Goal: Transaction & Acquisition: Purchase product/service

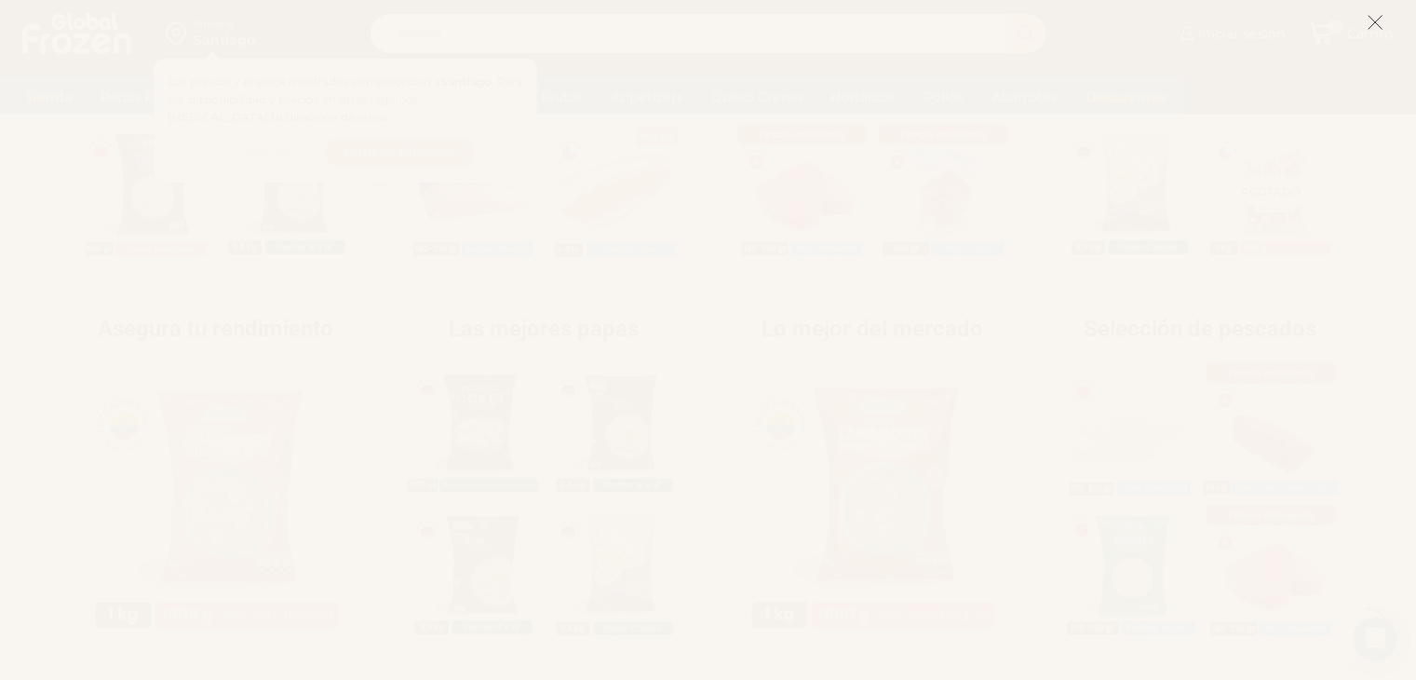
scroll to position [652, 0]
click at [1378, 27] on icon at bounding box center [1375, 22] width 17 height 17
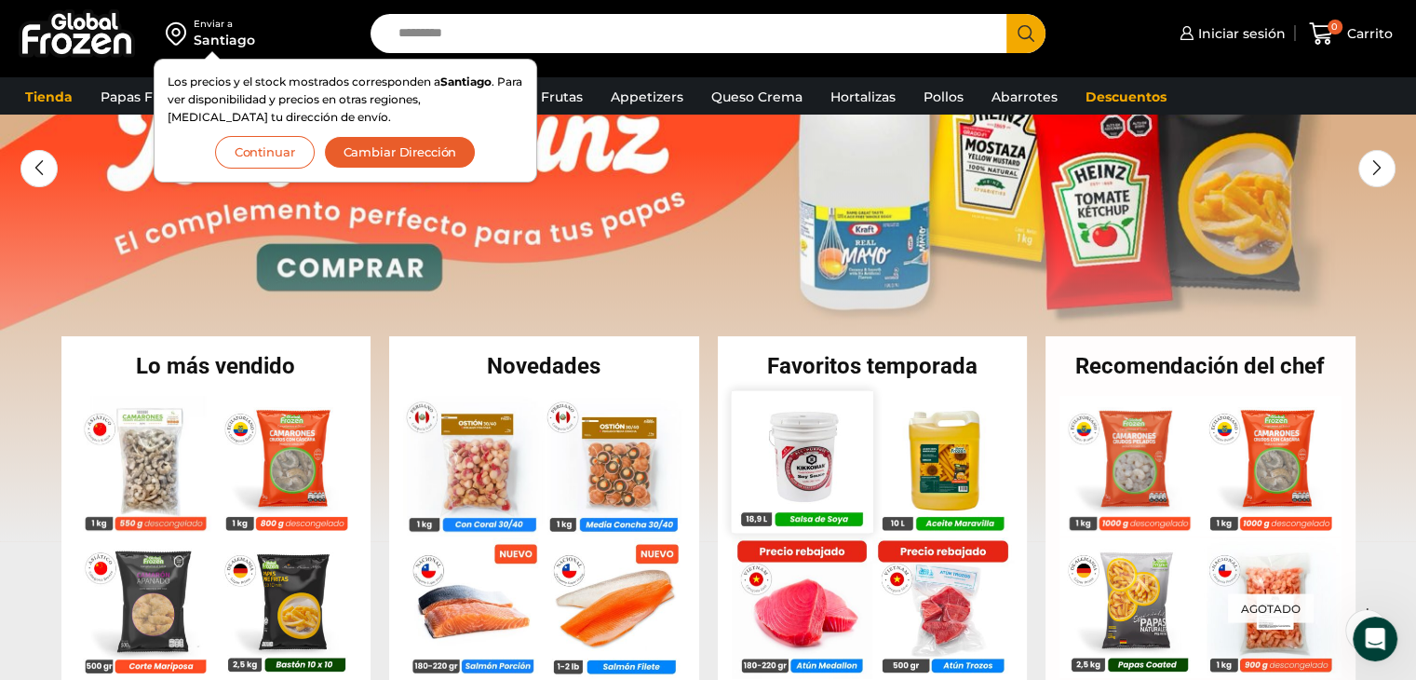
scroll to position [0, 0]
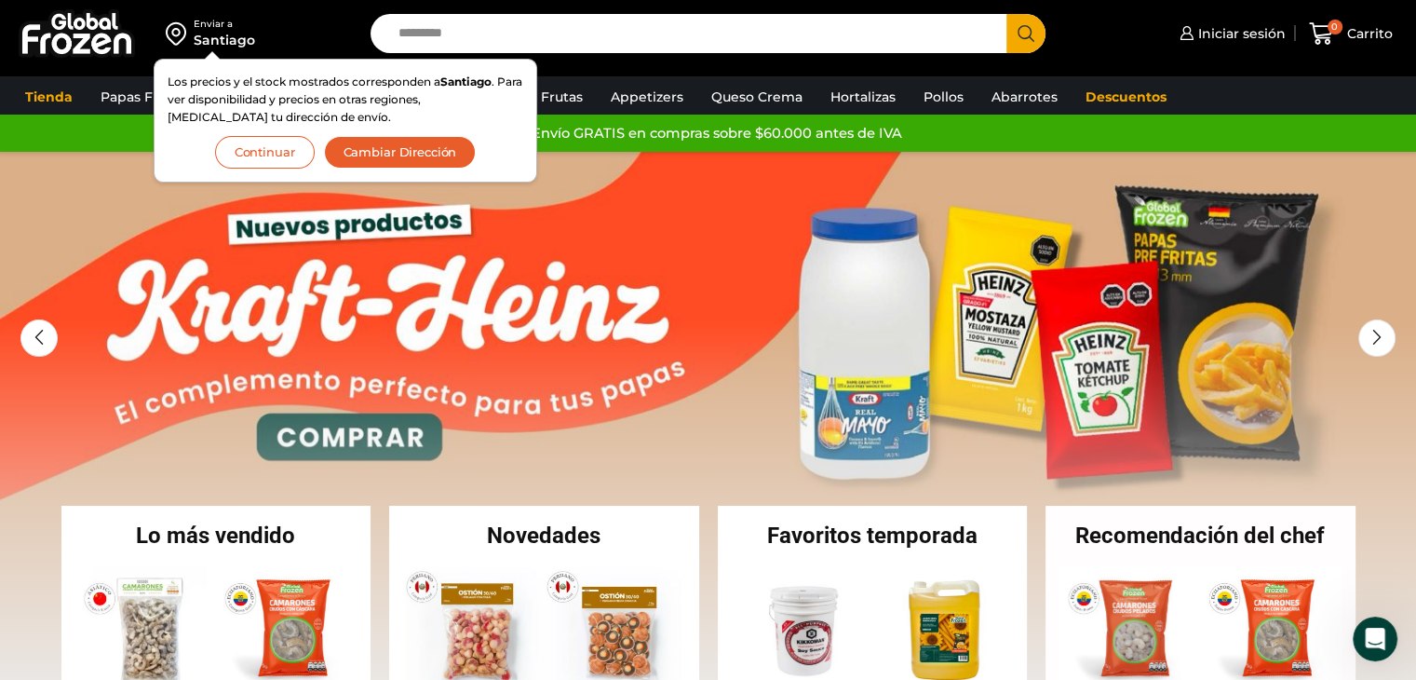
click at [236, 160] on button "Continuar" at bounding box center [265, 152] width 100 height 33
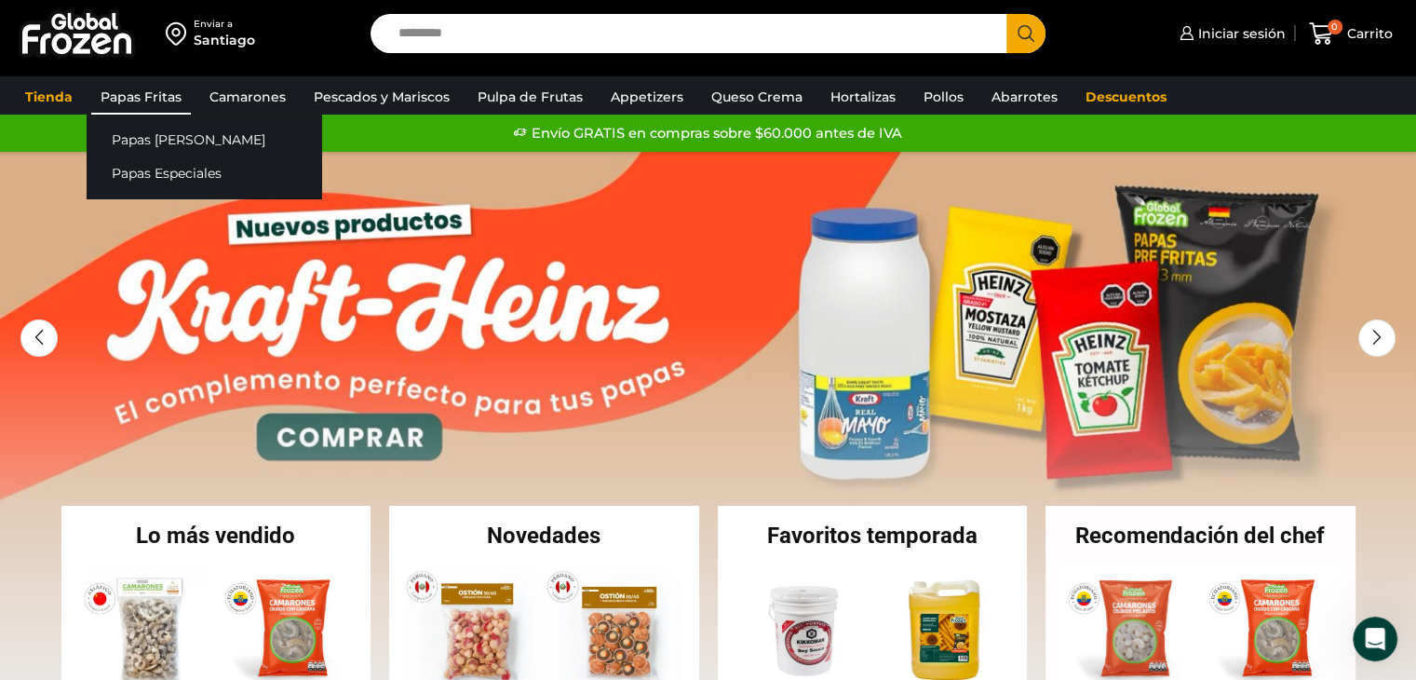
click at [130, 90] on link "Papas Fritas" at bounding box center [141, 96] width 100 height 35
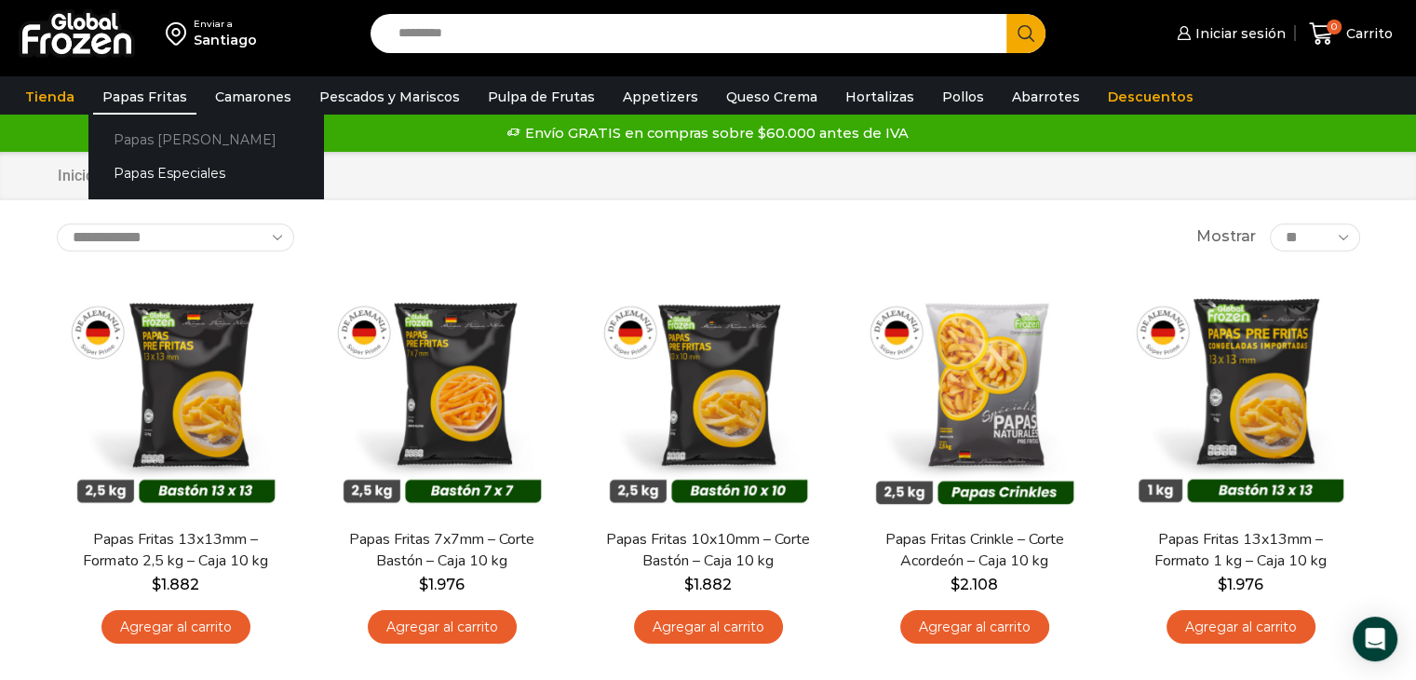
click at [138, 136] on link "Papas [PERSON_NAME]" at bounding box center [205, 139] width 235 height 34
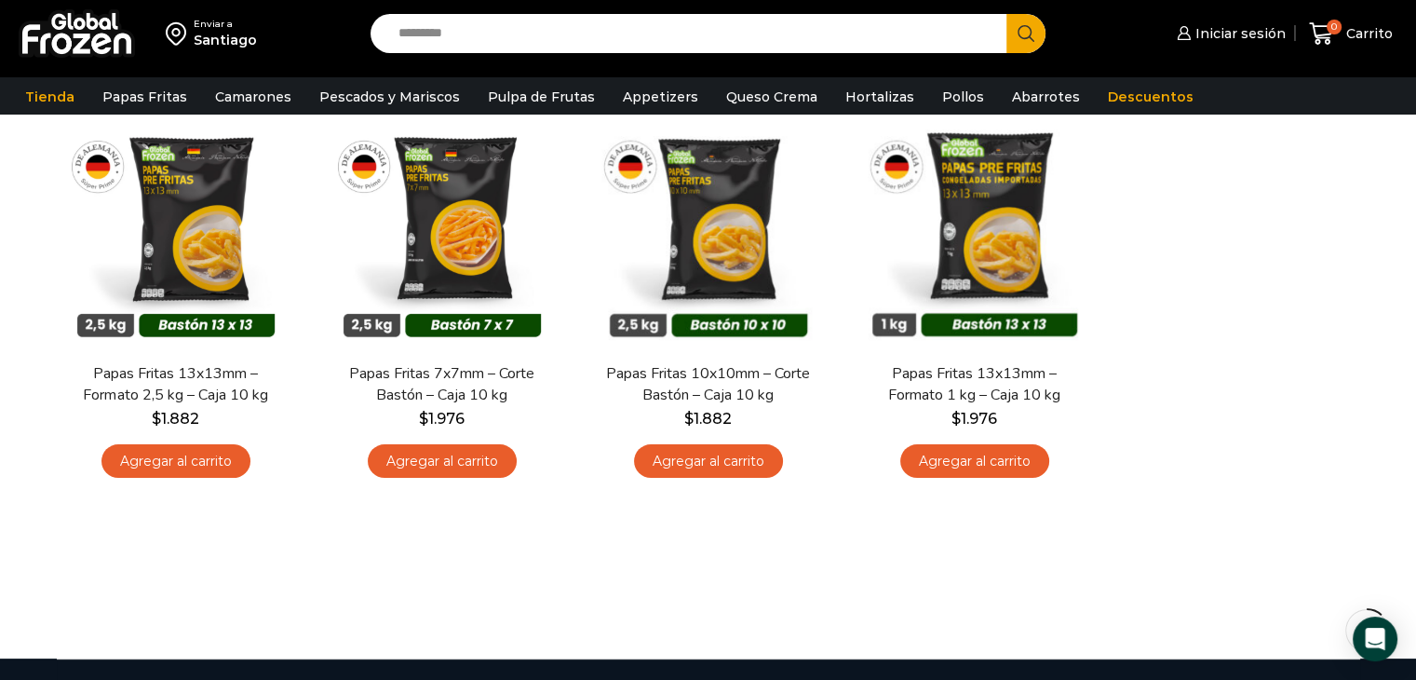
scroll to position [186, 0]
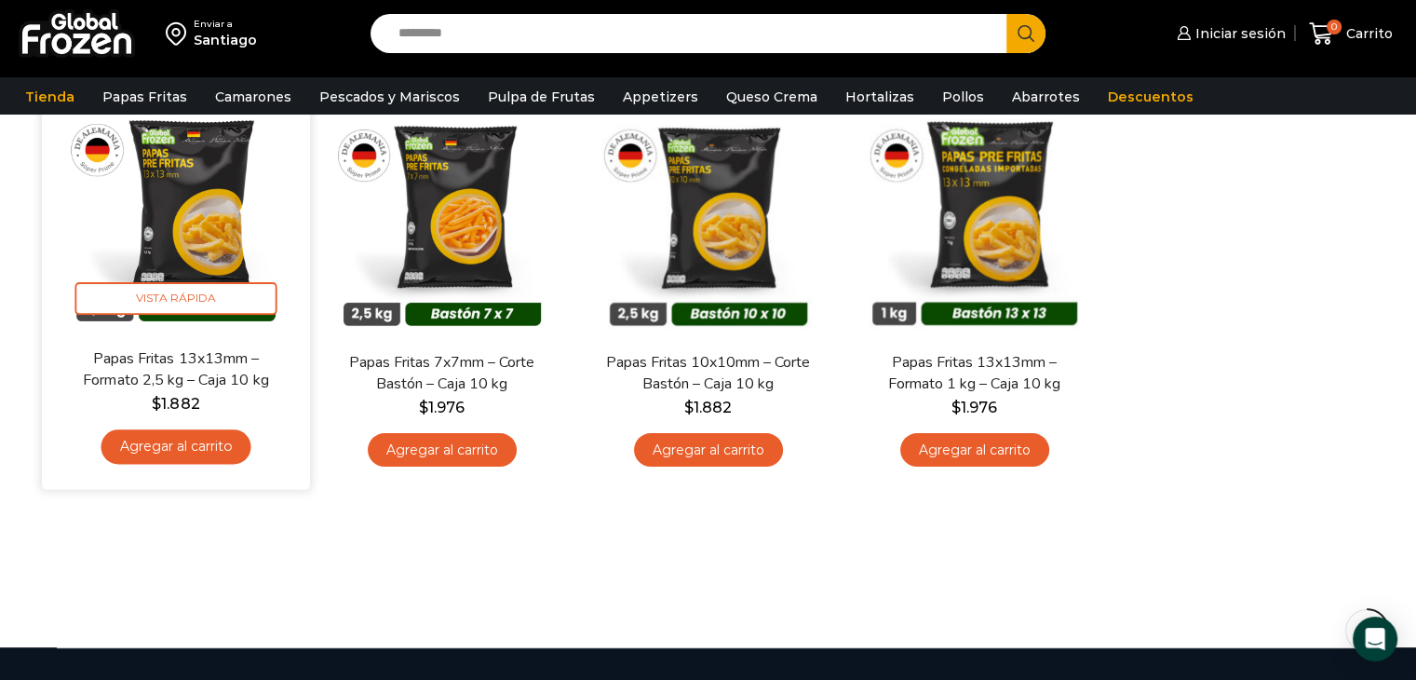
click at [177, 453] on link "Agregar al carrito" at bounding box center [176, 446] width 150 height 34
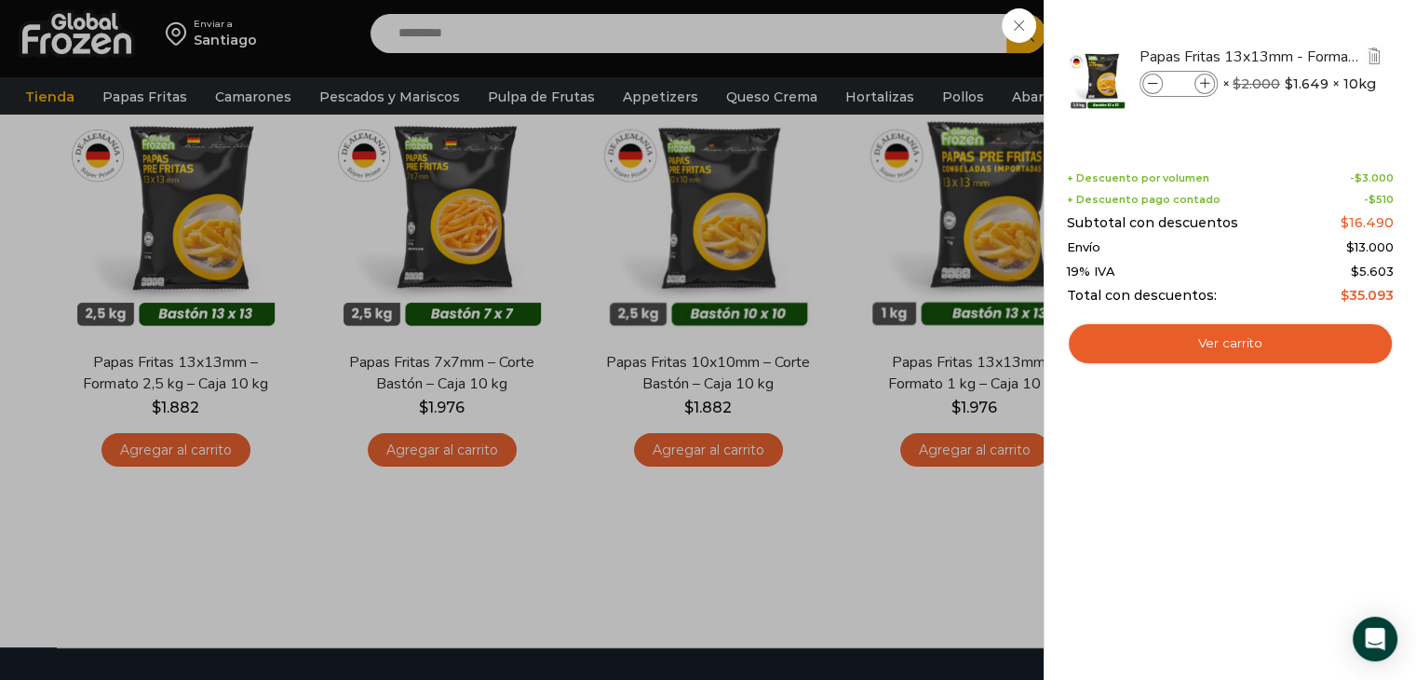
click at [1200, 80] on icon at bounding box center [1205, 84] width 10 height 10
click at [1200, 81] on icon at bounding box center [1205, 84] width 10 height 10
type input "*"
click at [1304, 56] on div "3 Carrito 3 3 Shopping Cart *" at bounding box center [1350, 34] width 93 height 44
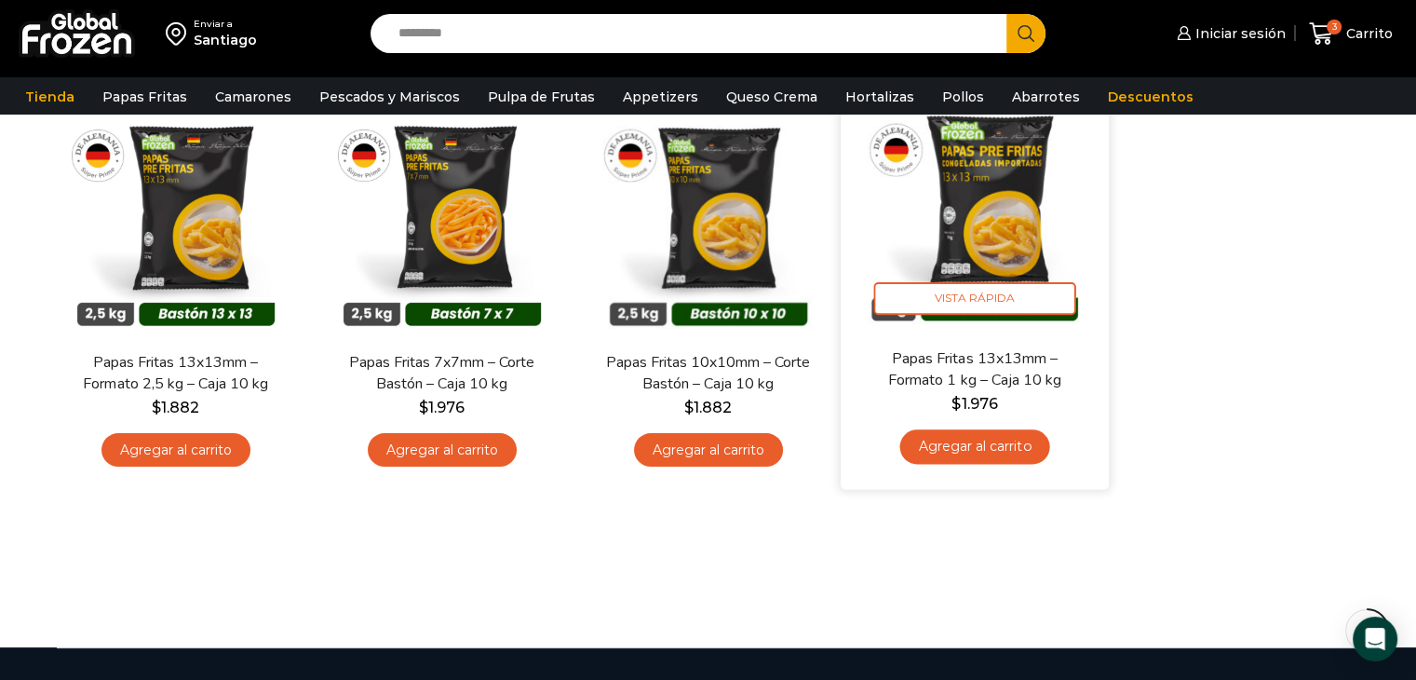
click at [937, 441] on link "Agregar al carrito" at bounding box center [974, 446] width 150 height 34
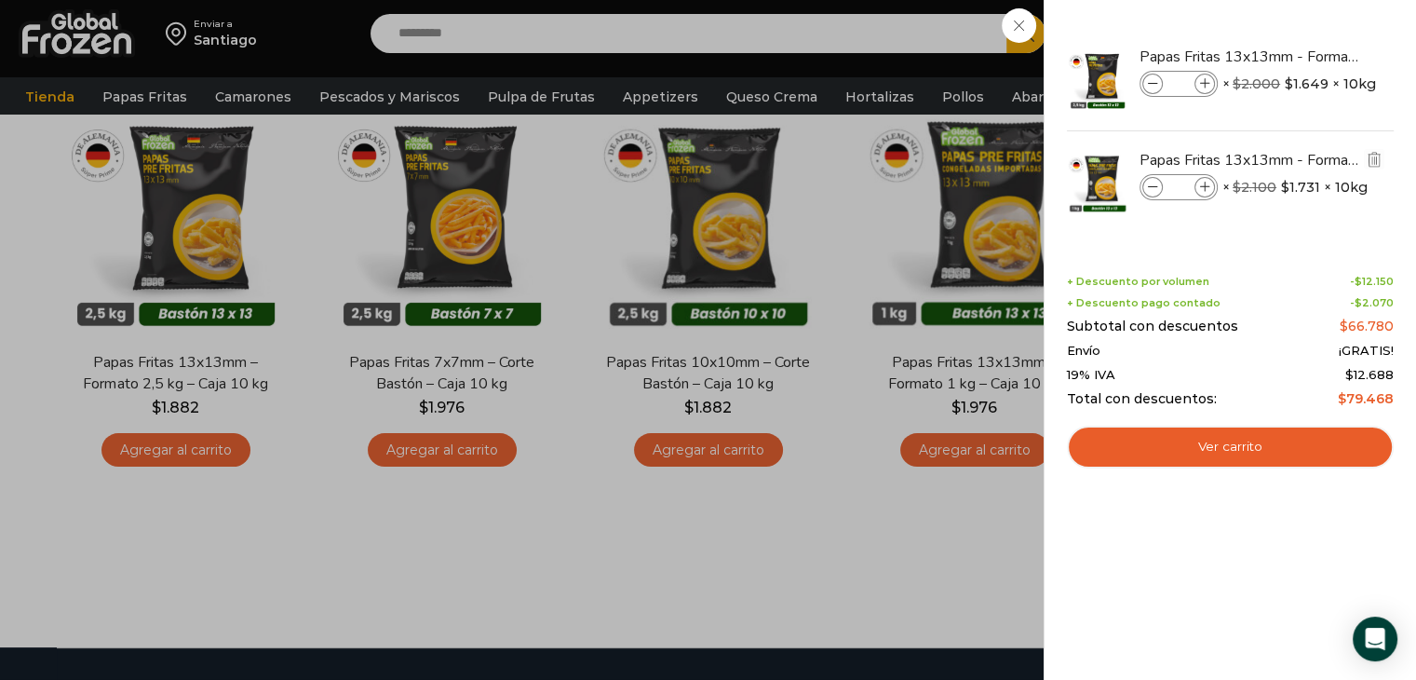
click at [1205, 188] on icon at bounding box center [1205, 187] width 10 height 10
type input "*"
click at [1304, 56] on div "6 Carrito 6 6 Shopping Cart" at bounding box center [1350, 34] width 93 height 44
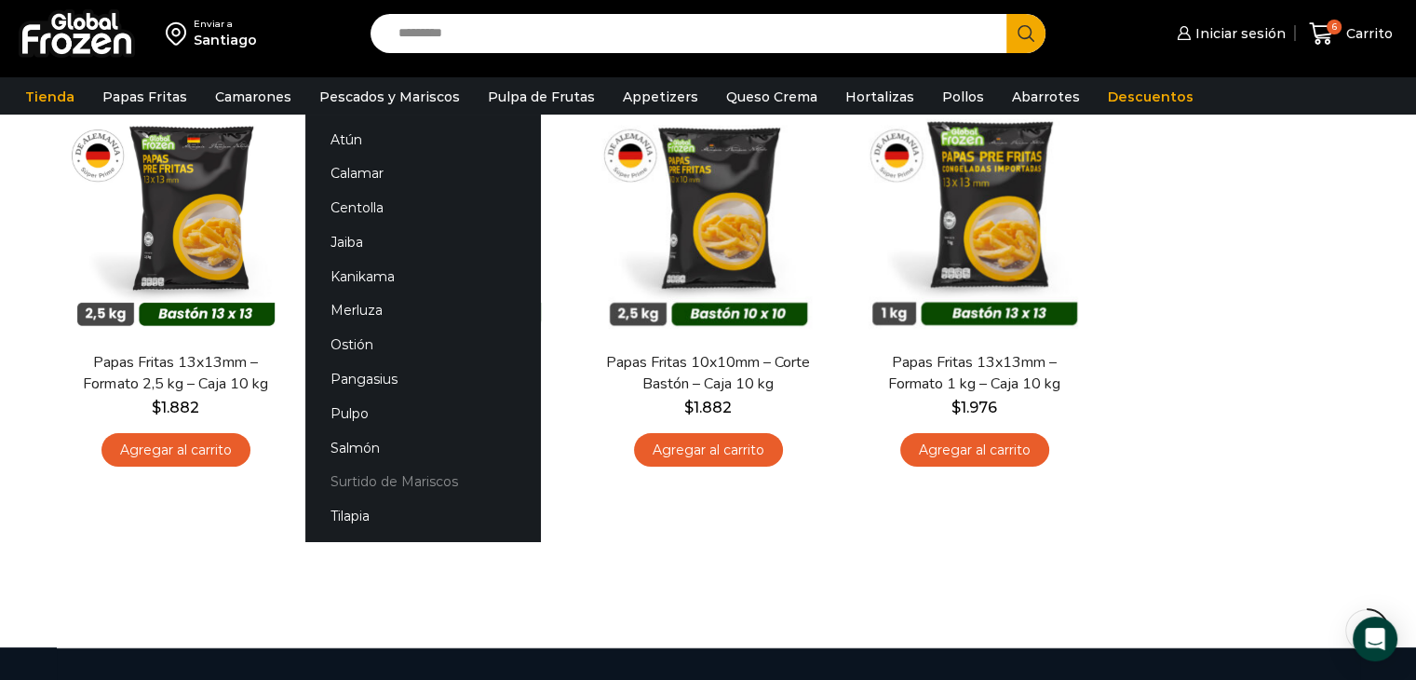
click at [329, 484] on link "Surtido de Mariscos" at bounding box center [422, 481] width 235 height 34
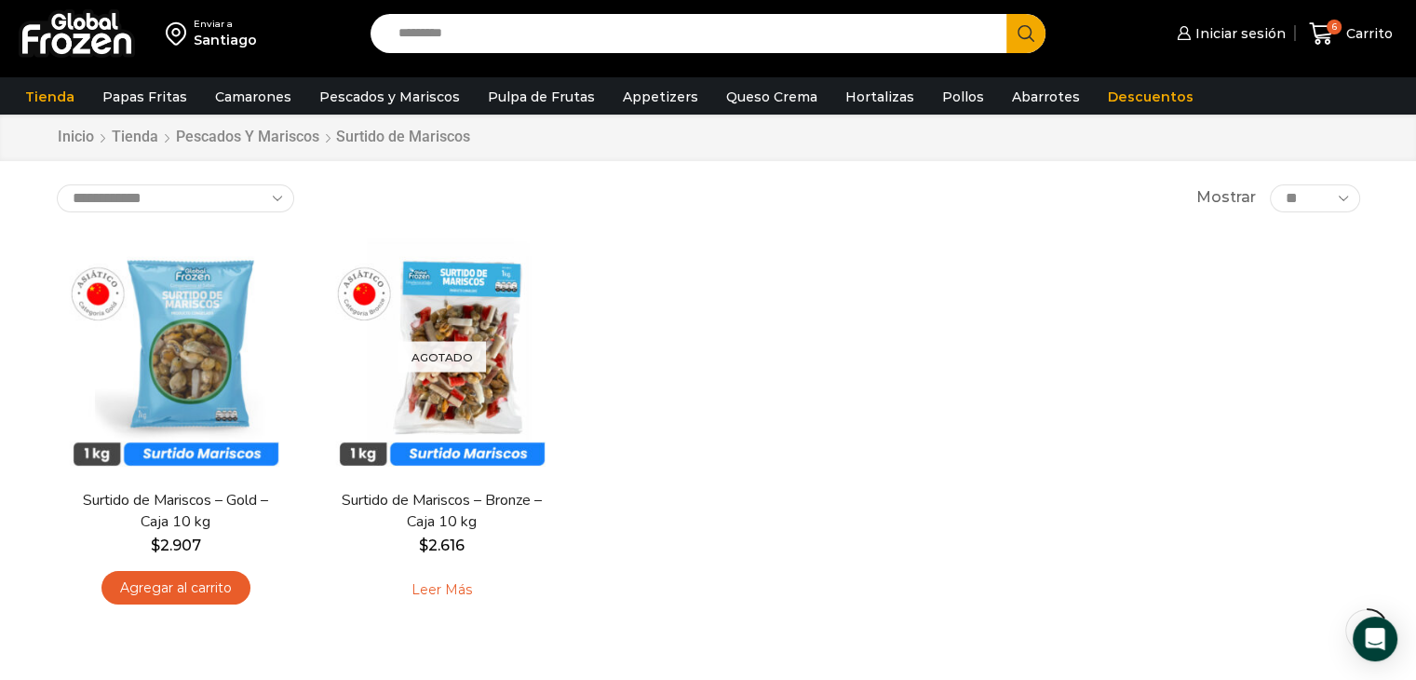
scroll to position [93, 0]
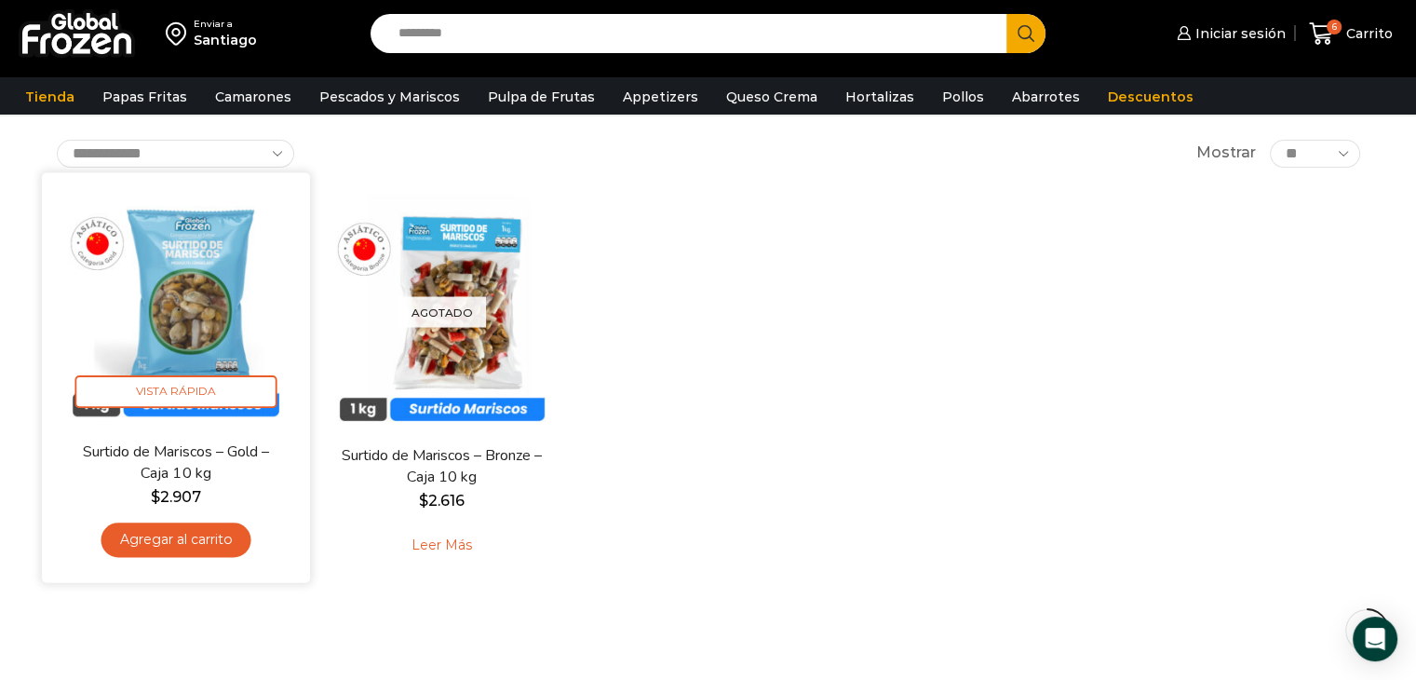
click at [180, 542] on link "Agregar al carrito" at bounding box center [176, 539] width 150 height 34
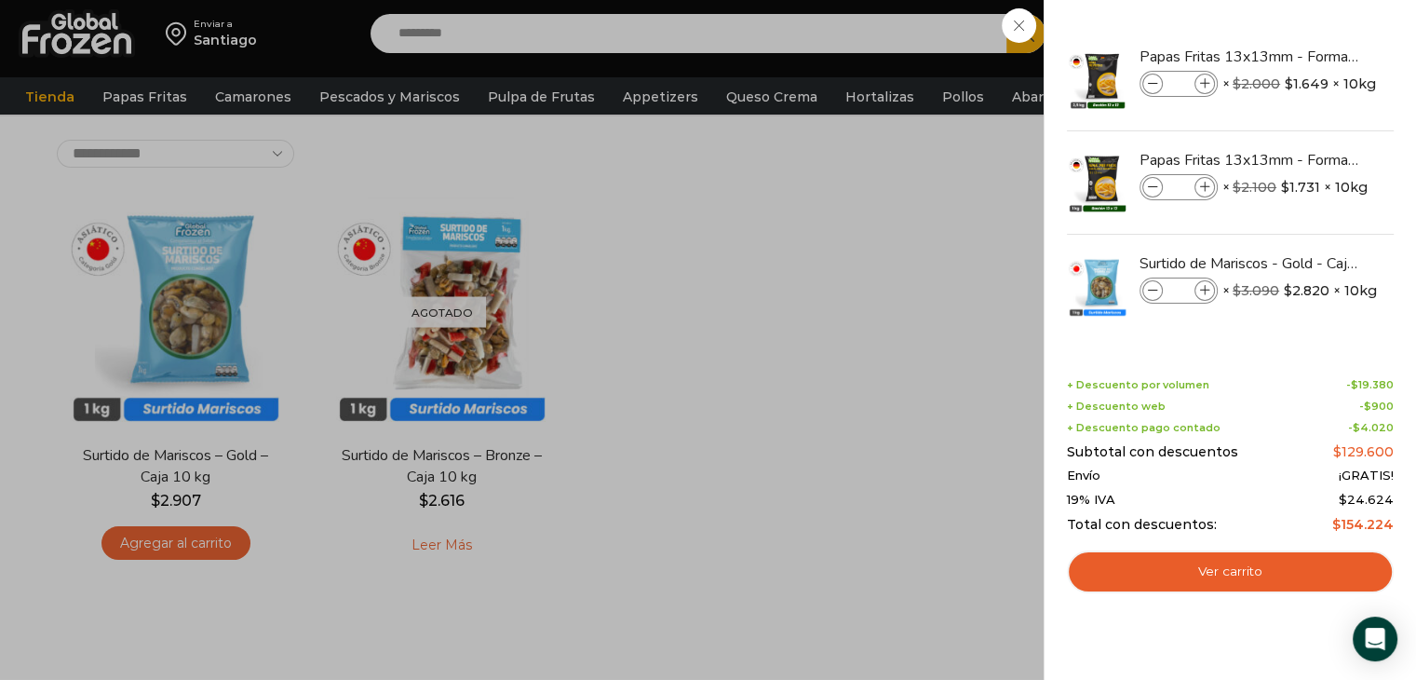
drag, startPoint x: 768, startPoint y: 246, endPoint x: 694, endPoint y: 221, distance: 77.7
click at [1304, 56] on div "7 Carrito 7 7 Shopping Cart *" at bounding box center [1350, 34] width 93 height 44
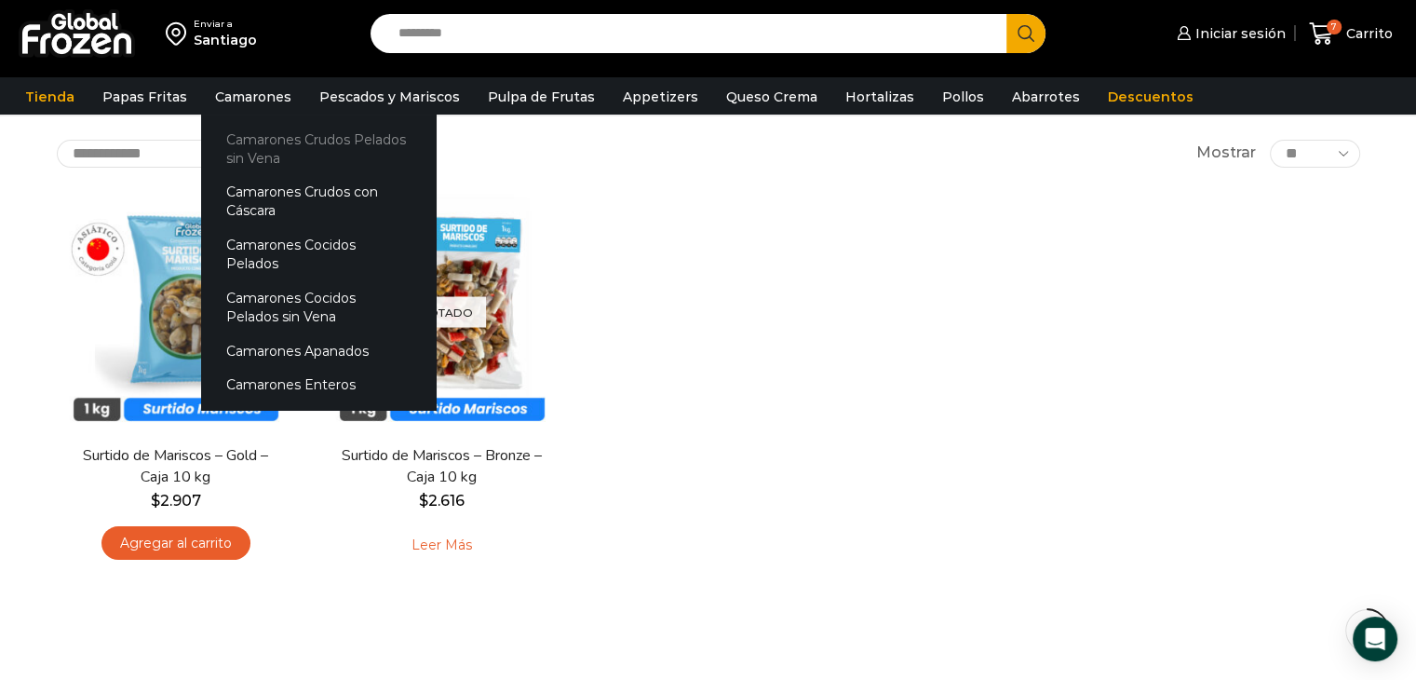
click at [257, 127] on link "Camarones Crudos Pelados sin Vena" at bounding box center [318, 148] width 235 height 53
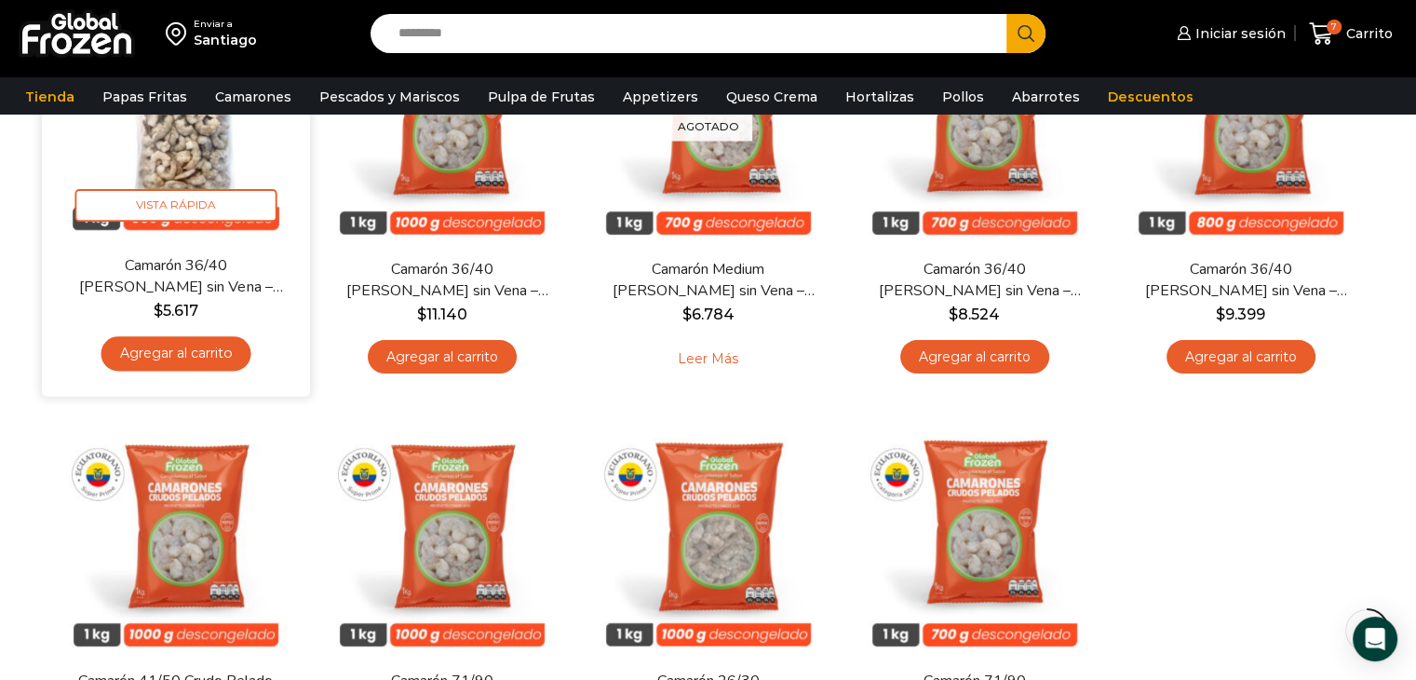
scroll to position [186, 0]
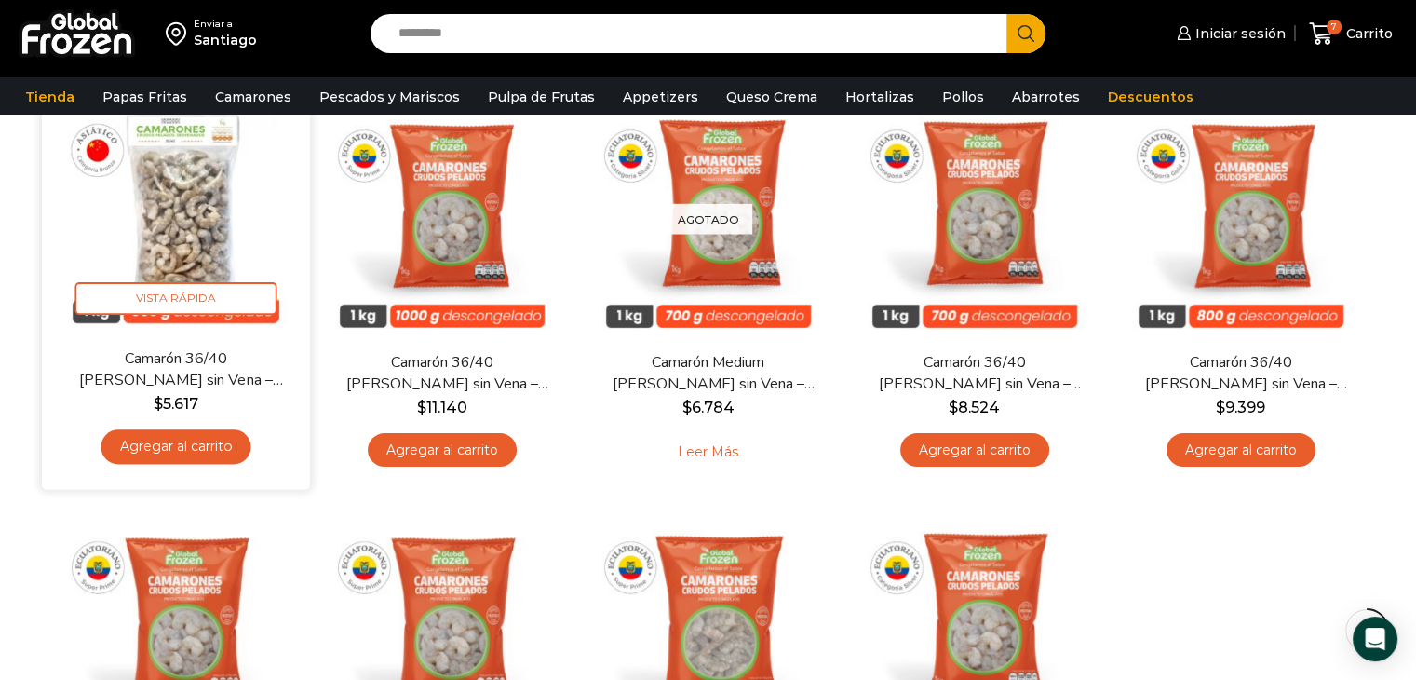
click at [168, 438] on link "Agregar al carrito" at bounding box center [176, 446] width 150 height 34
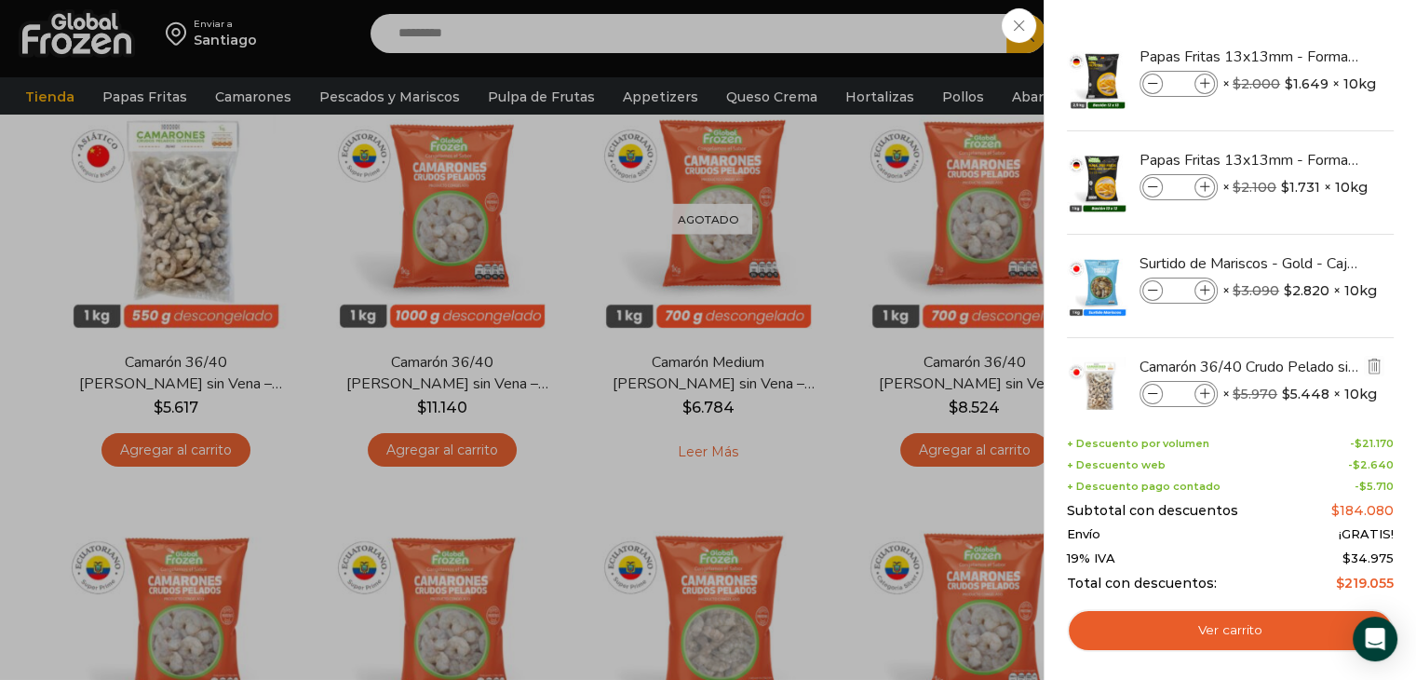
click at [1207, 394] on icon at bounding box center [1205, 394] width 10 height 10
type input "*"
click at [1159, 626] on link "Ver carrito" at bounding box center [1230, 630] width 327 height 43
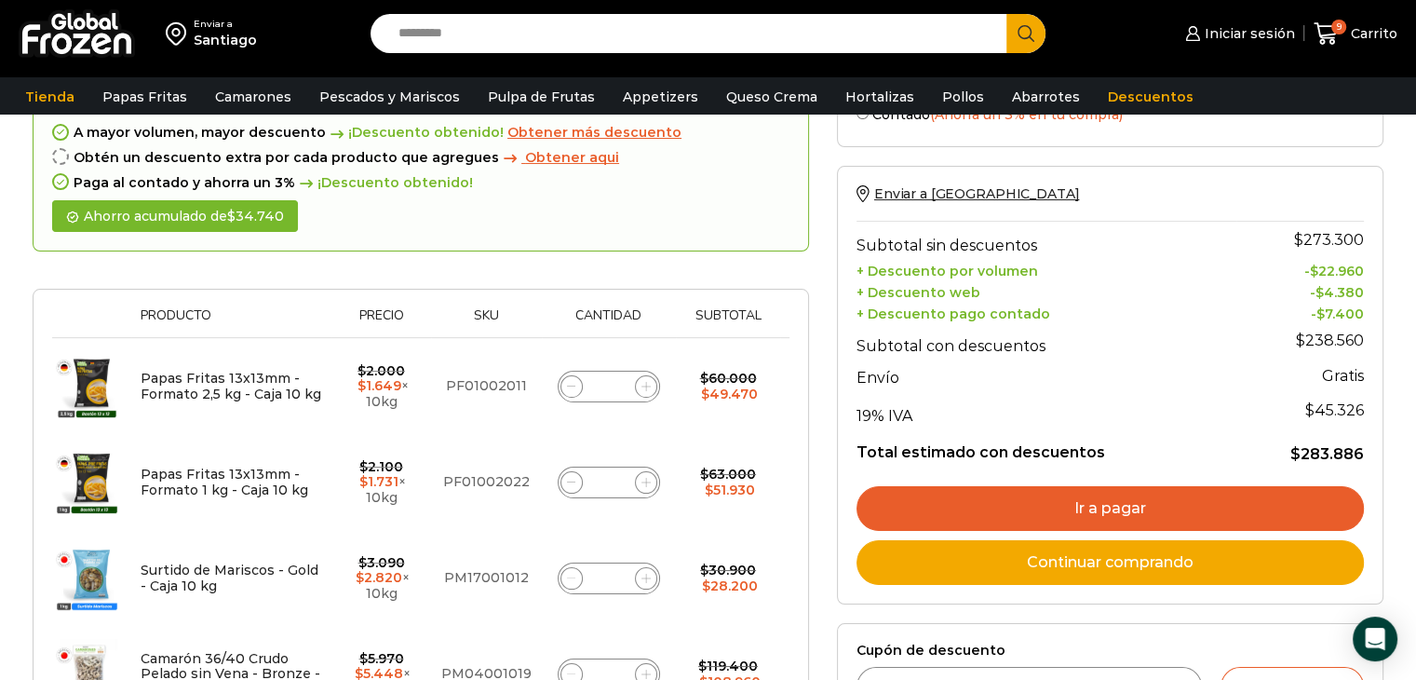
scroll to position [186, 0]
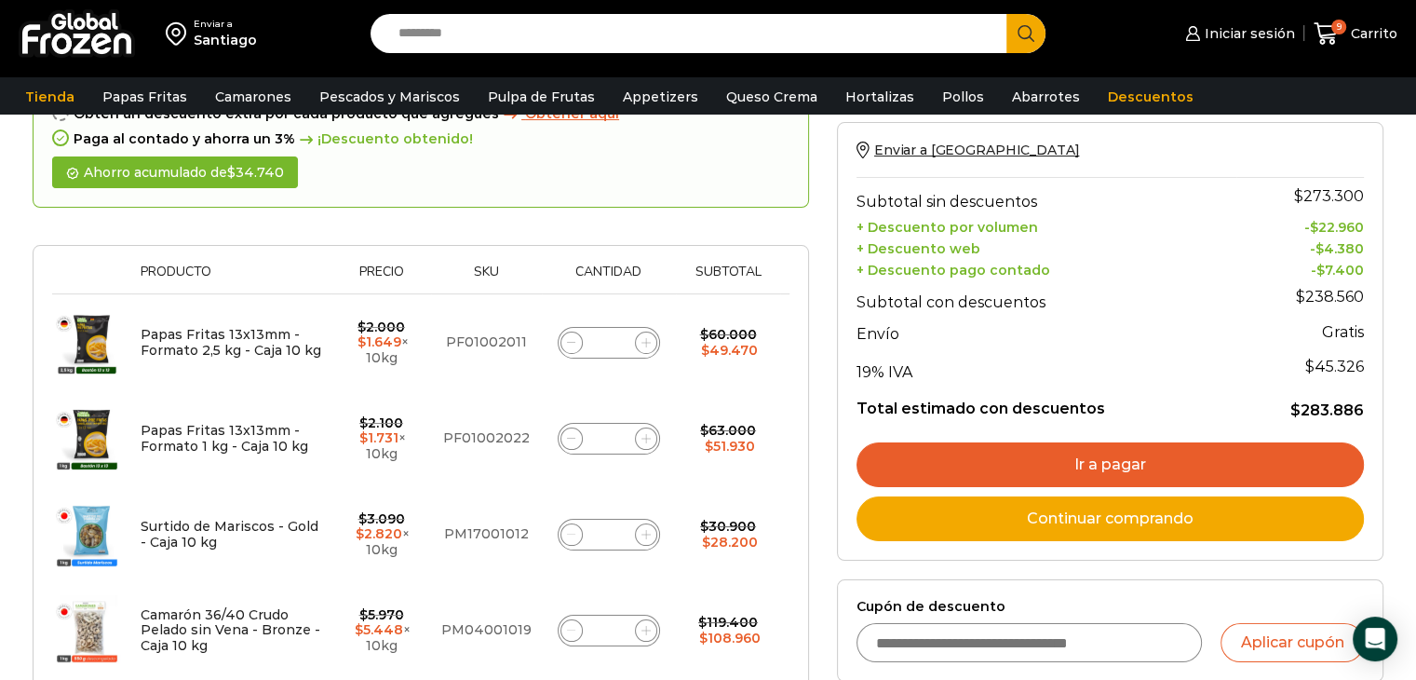
click at [1023, 463] on link "Ir a pagar" at bounding box center [1109, 464] width 507 height 45
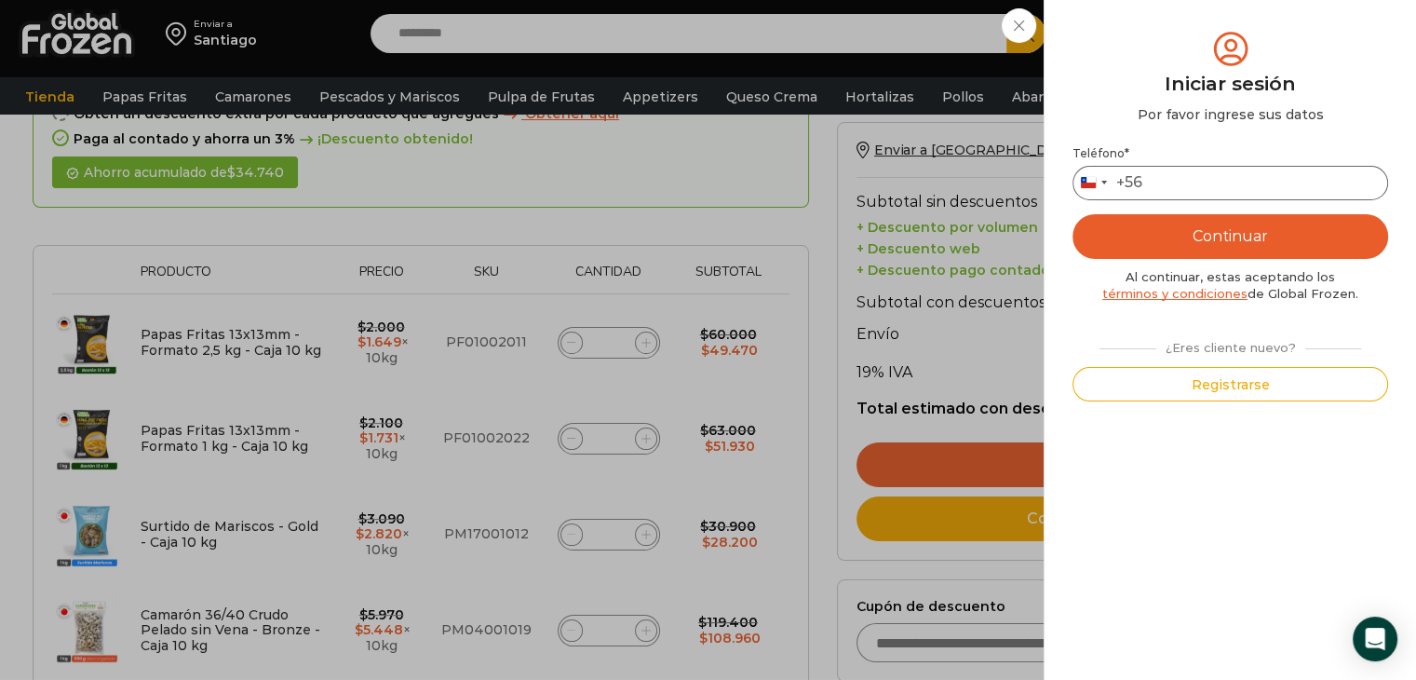
click at [1158, 172] on input "Teléfono *" at bounding box center [1230, 183] width 316 height 34
type input "*********"
click at [1206, 229] on button "Continuar" at bounding box center [1230, 236] width 316 height 45
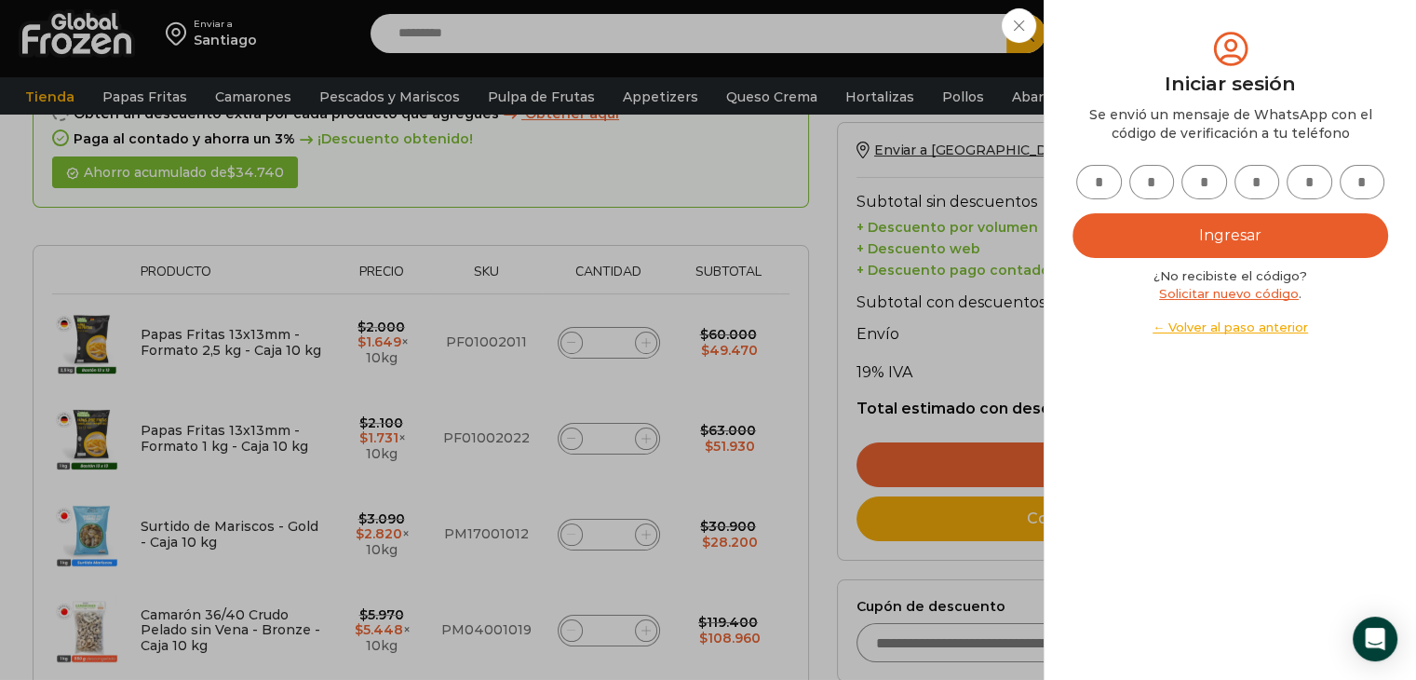
drag, startPoint x: 1099, startPoint y: 165, endPoint x: 1118, endPoint y: 227, distance: 65.1
click at [1099, 169] on input "text" at bounding box center [1099, 182] width 46 height 34
type input "*"
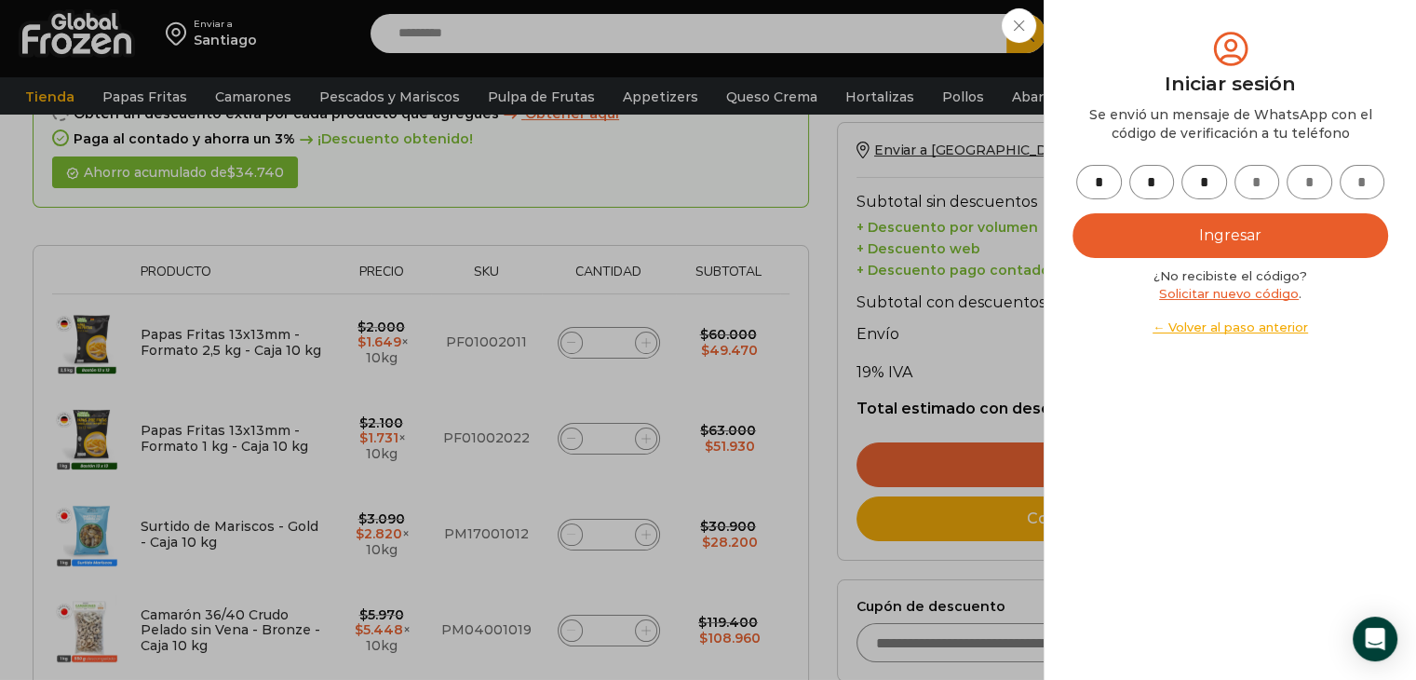
type input "*"
click at [1198, 224] on button "Ingresar" at bounding box center [1230, 235] width 316 height 45
click at [1253, 232] on button "Ingresar" at bounding box center [1230, 235] width 316 height 45
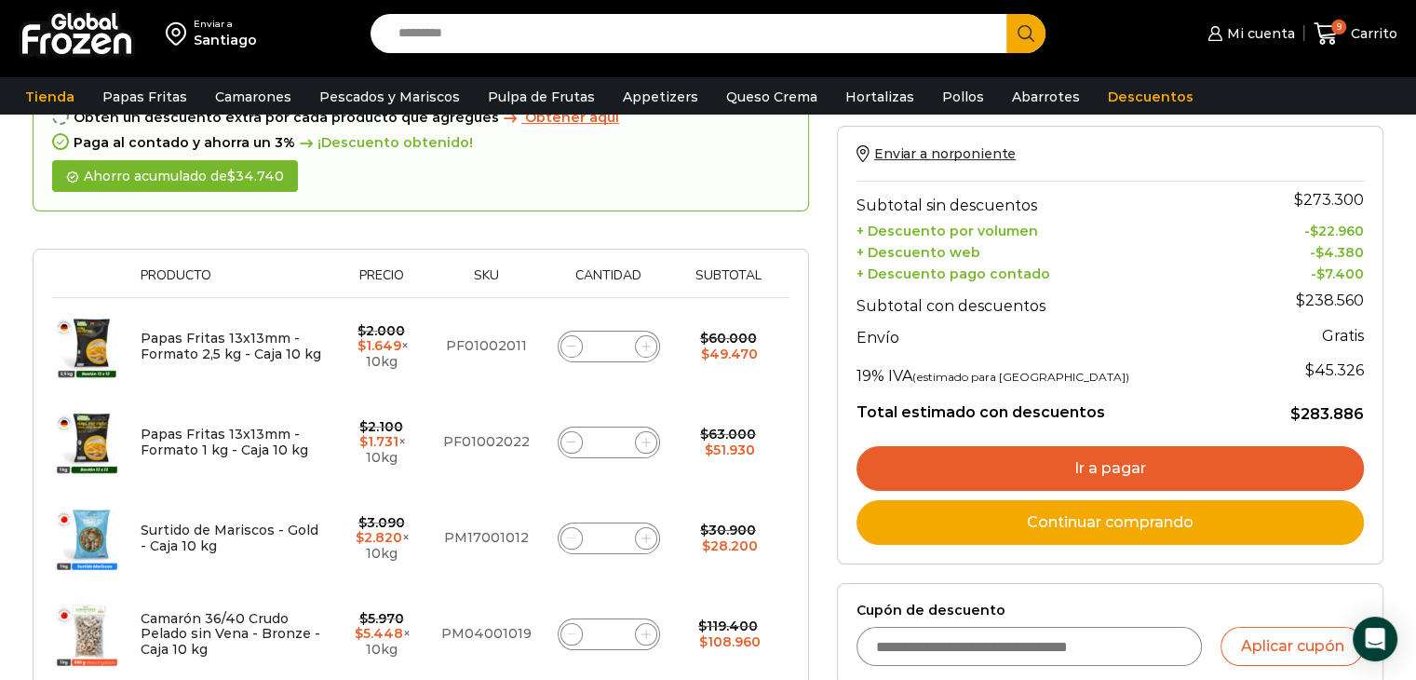
scroll to position [186, 0]
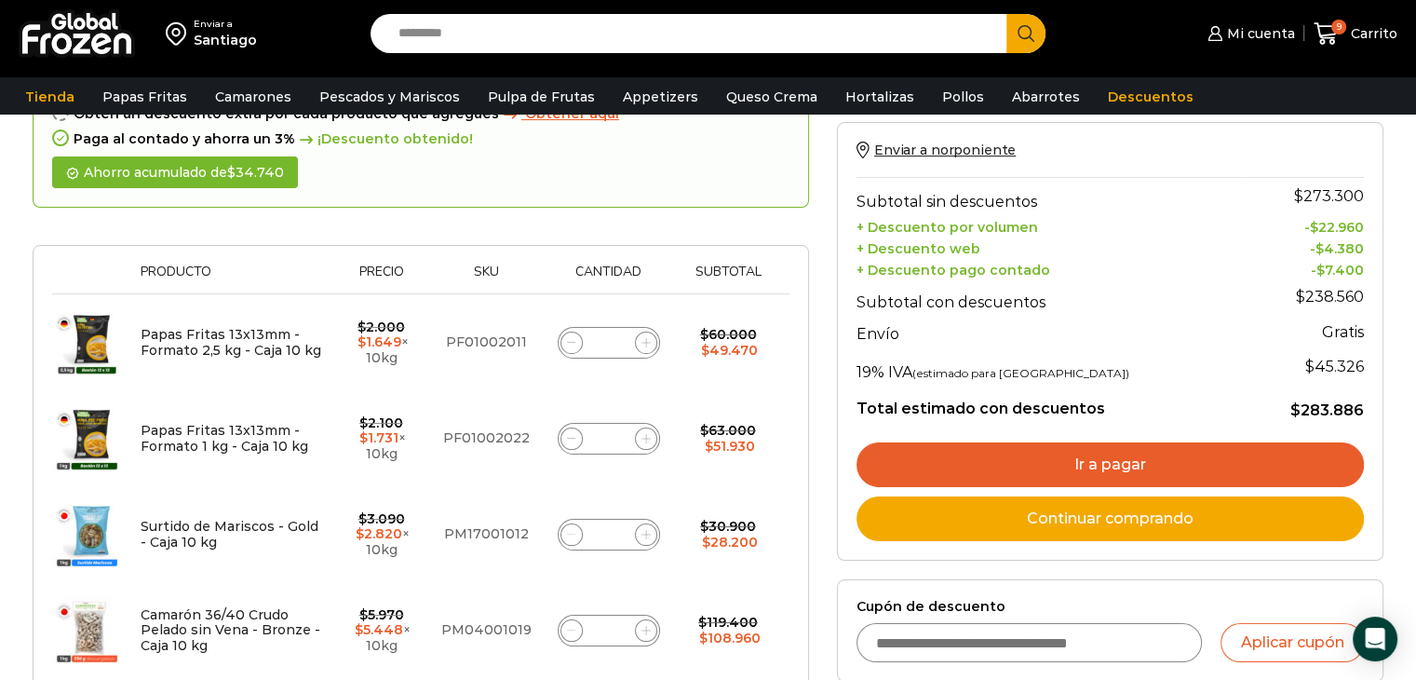
click at [1115, 464] on link "Ir a pagar" at bounding box center [1109, 464] width 507 height 45
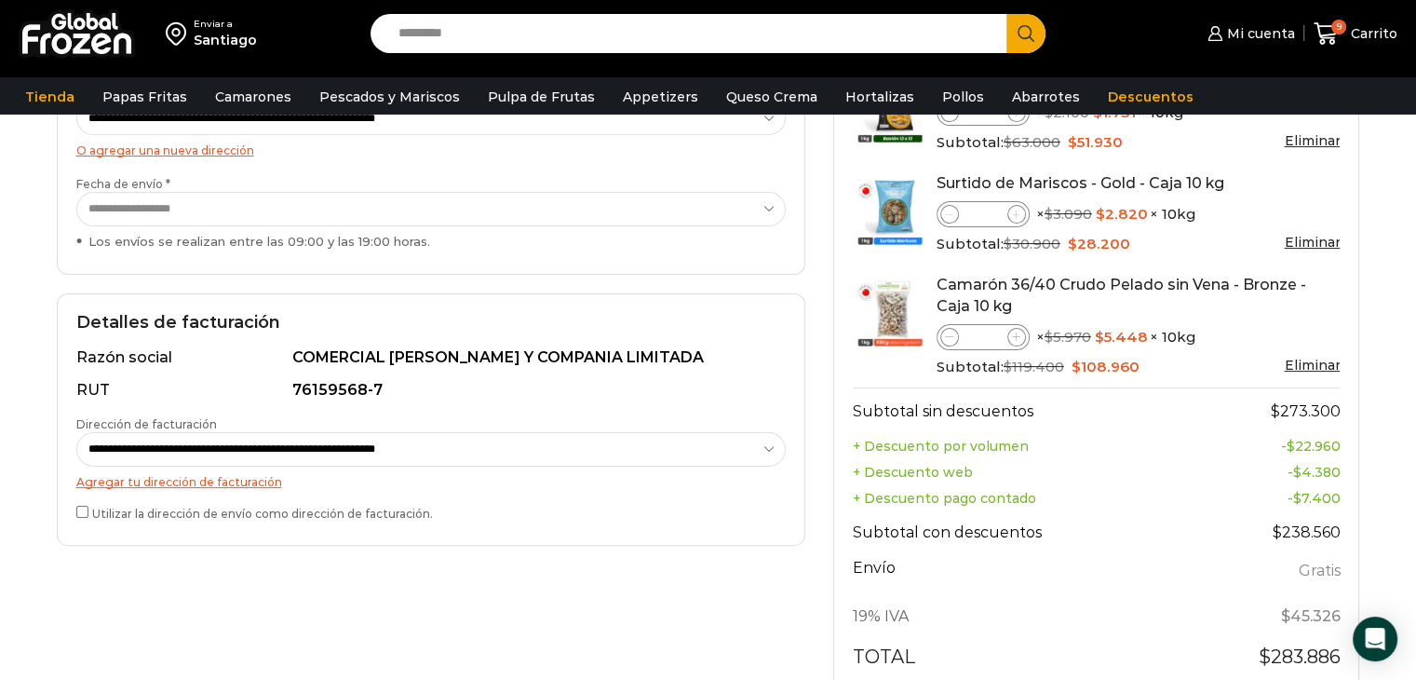
scroll to position [372, 0]
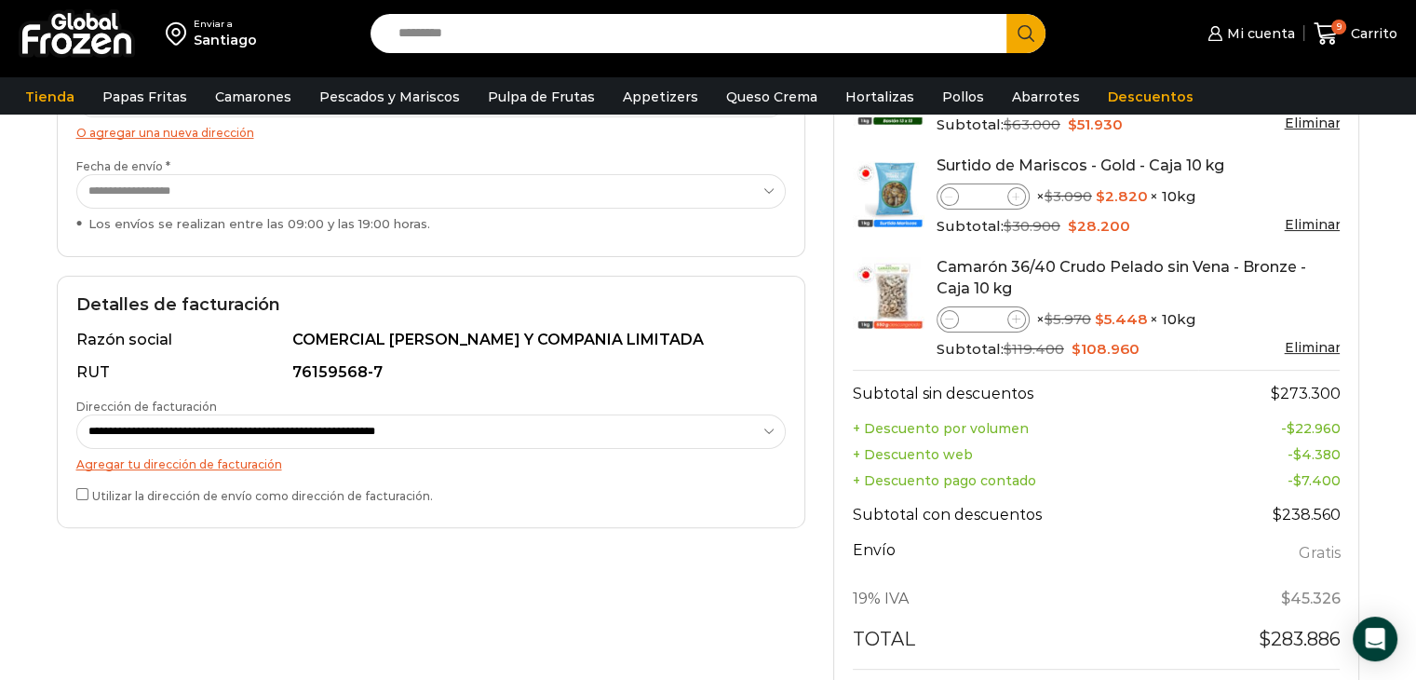
drag, startPoint x: 86, startPoint y: 485, endPoint x: 92, endPoint y: 494, distance: 11.4
click at [90, 491] on label "Utilizar la dirección de envío como dirección de facturación." at bounding box center [430, 494] width 709 height 20
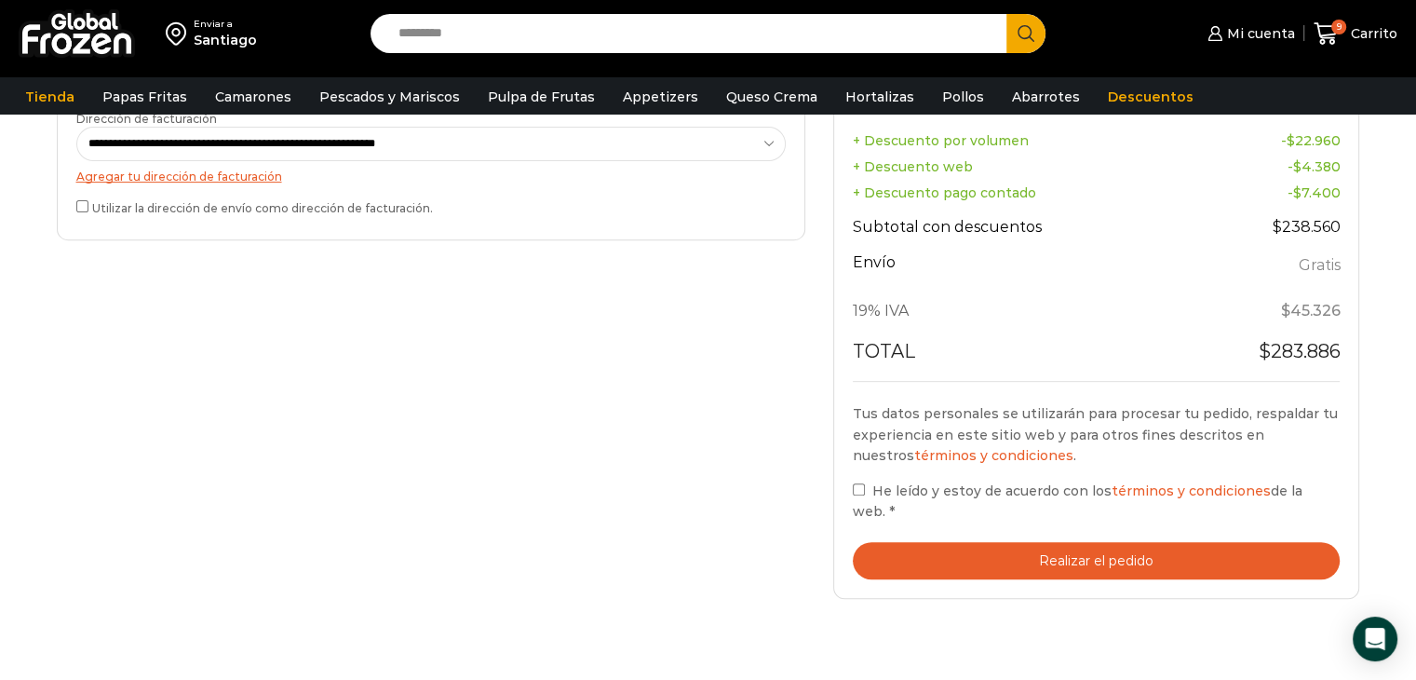
scroll to position [745, 0]
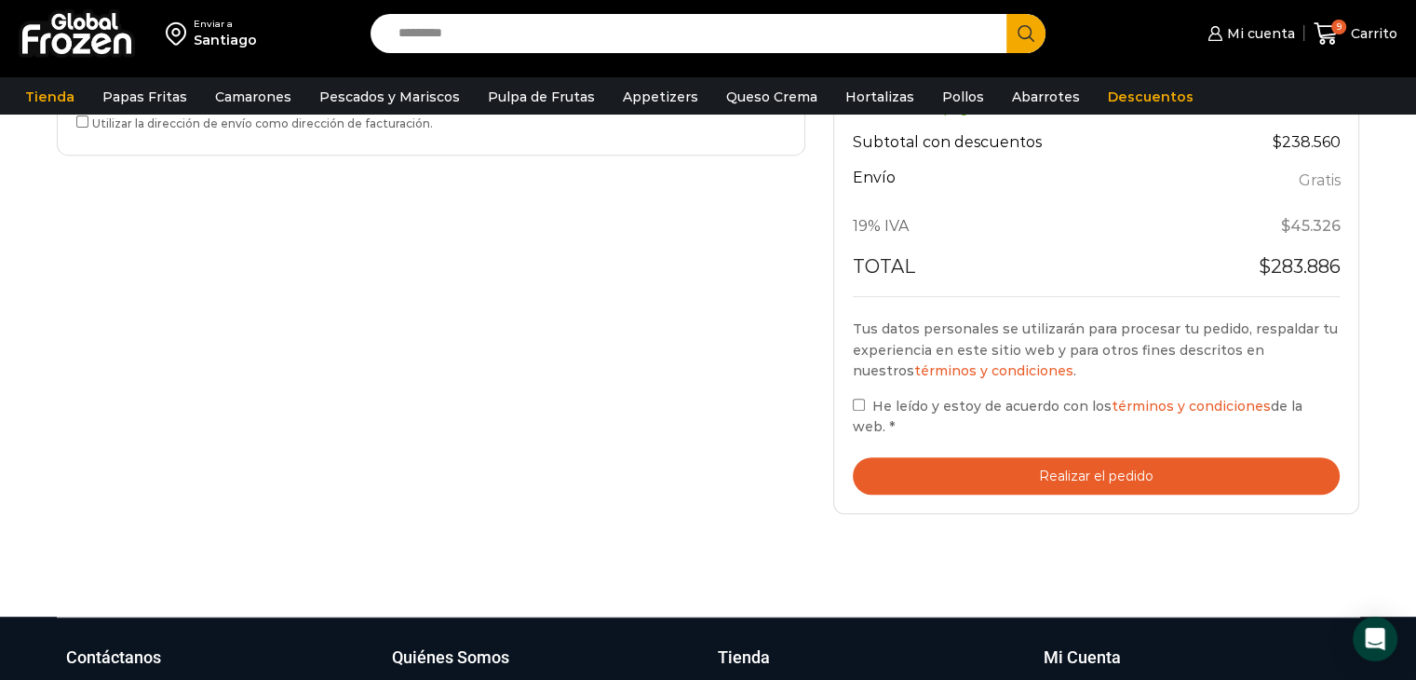
click at [938, 457] on button "Realizar el pedido" at bounding box center [1097, 476] width 488 height 38
